Goal: Navigation & Orientation: Find specific page/section

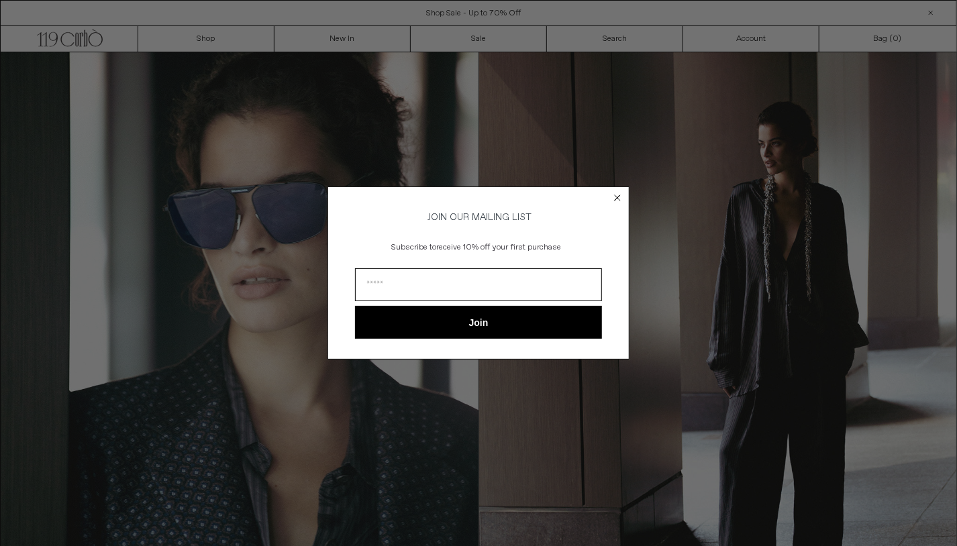
click at [353, 40] on div "Close dialog JOIN OUR MAILING LIST Subscribe to receive 10% off your first purc…" at bounding box center [478, 273] width 957 height 546
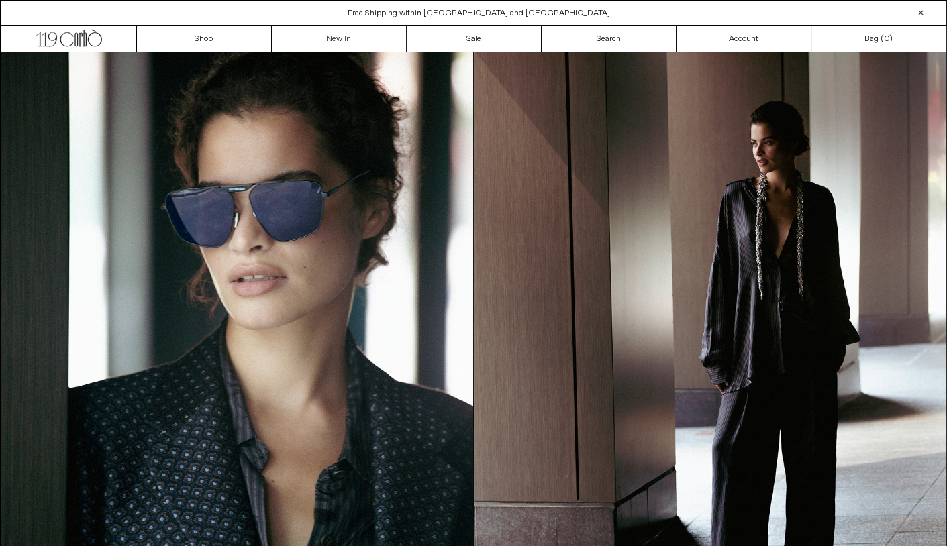
click at [353, 40] on link "New In" at bounding box center [339, 38] width 135 height 25
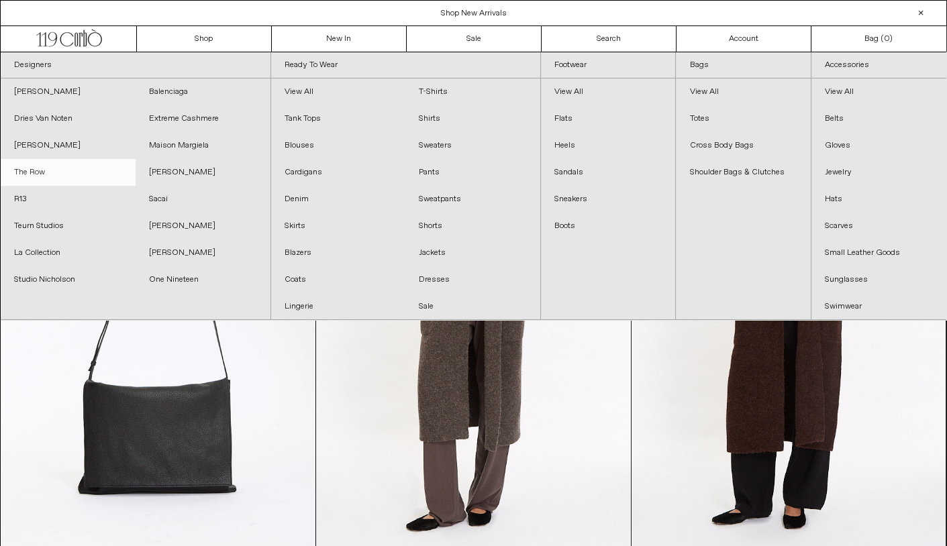
click at [41, 171] on link "The Row" at bounding box center [68, 172] width 135 height 27
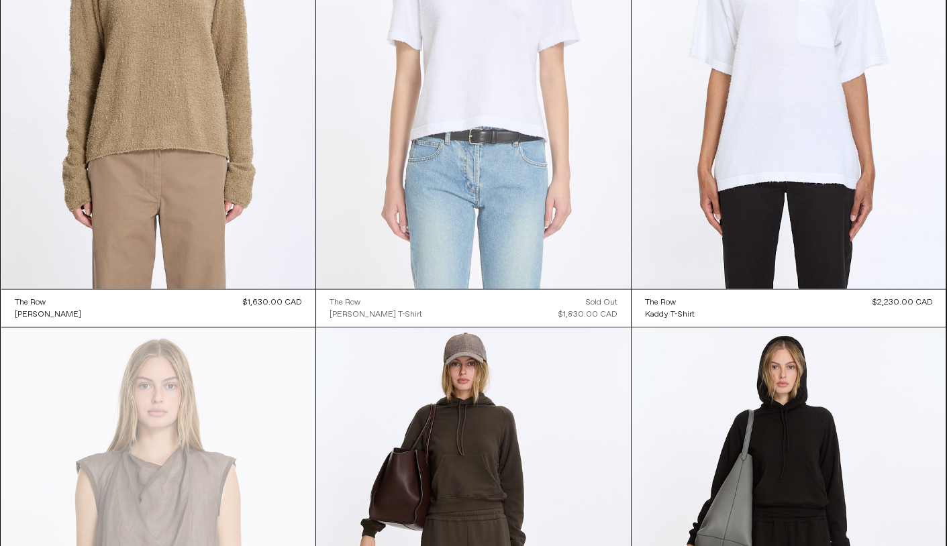
scroll to position [5373, 0]
